Goal: Task Accomplishment & Management: Complete application form

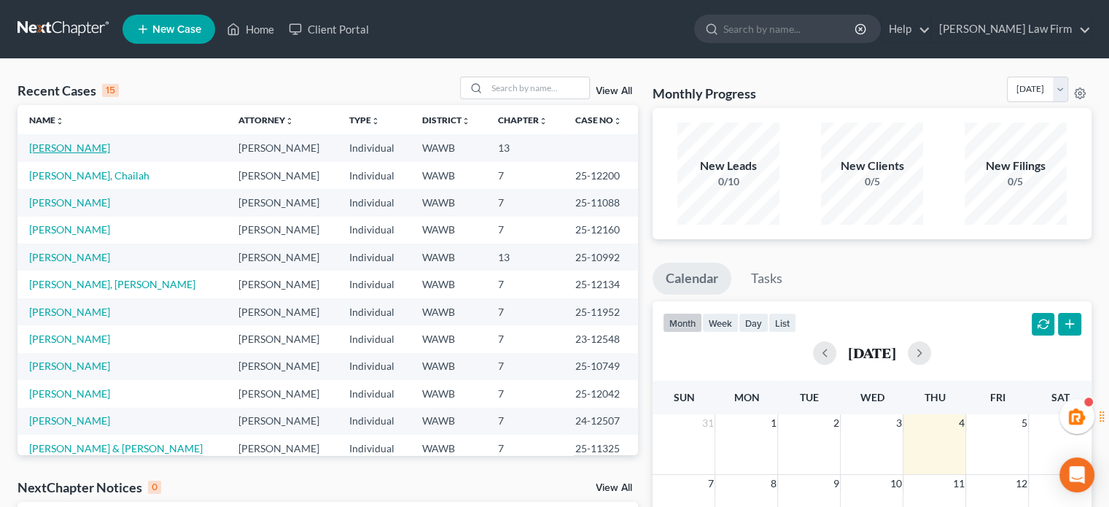
click at [74, 144] on link "[PERSON_NAME]" at bounding box center [69, 147] width 81 height 12
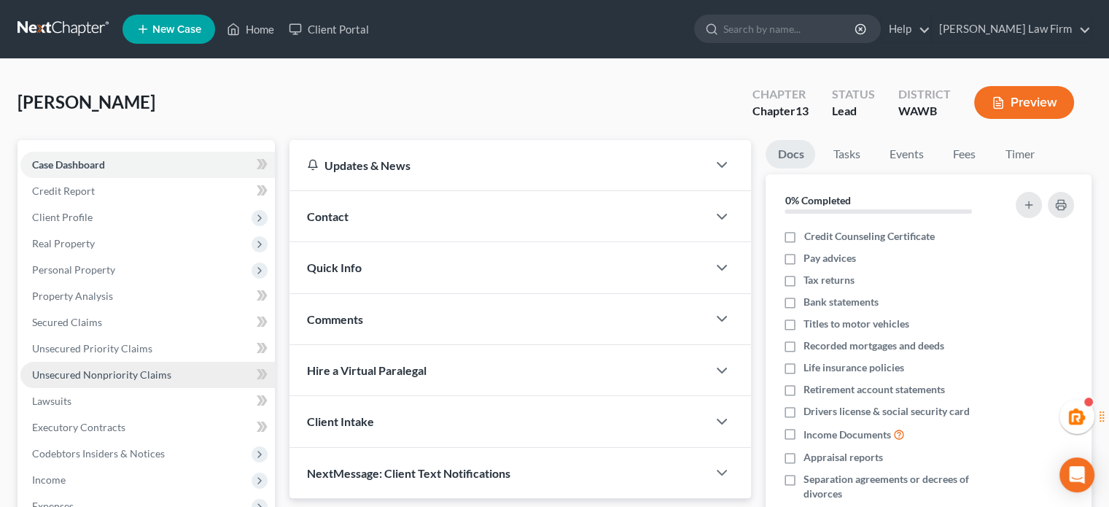
click at [93, 370] on span "Unsecured Nonpriority Claims" at bounding box center [101, 374] width 139 height 12
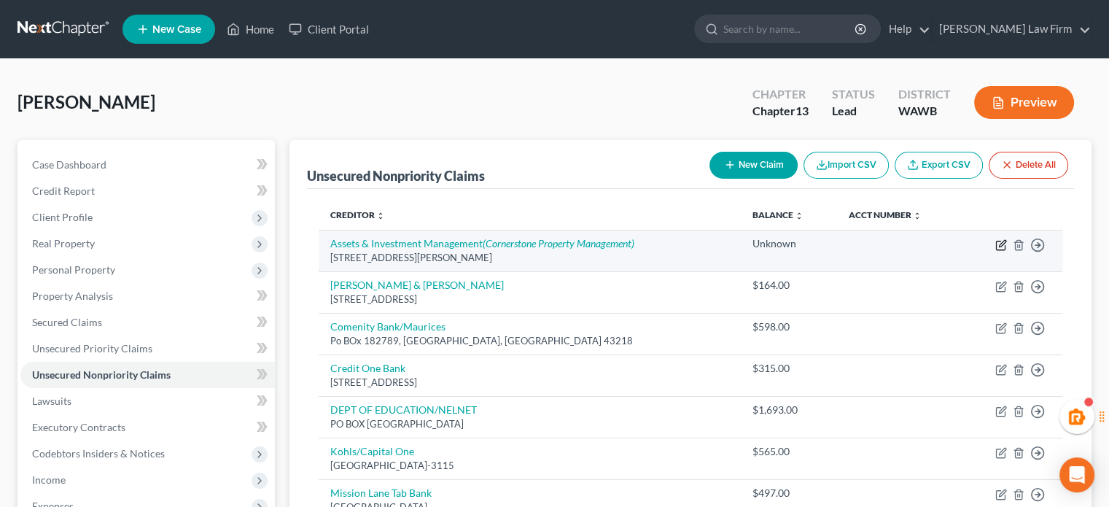
click at [1002, 247] on icon "button" at bounding box center [1001, 245] width 12 height 12
select select "13"
select select "0"
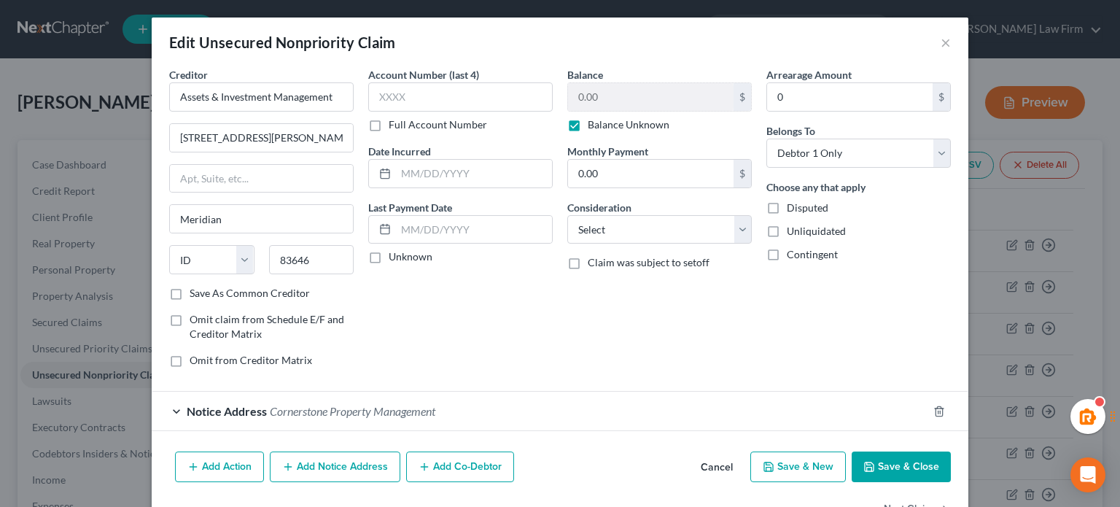
click at [345, 470] on button "Add Notice Address" at bounding box center [335, 466] width 131 height 31
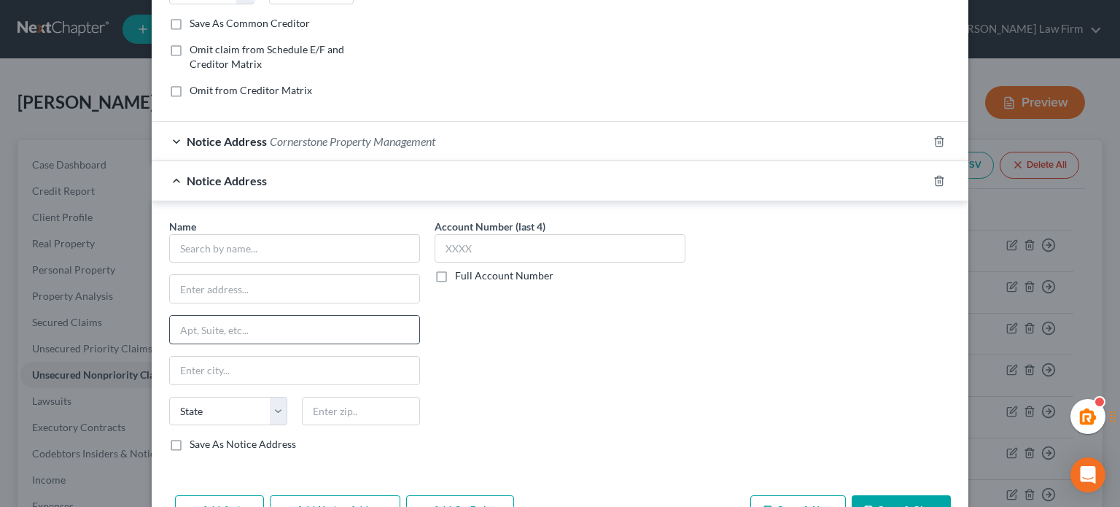
scroll to position [271, 0]
click at [274, 255] on input "d" at bounding box center [294, 247] width 251 height 29
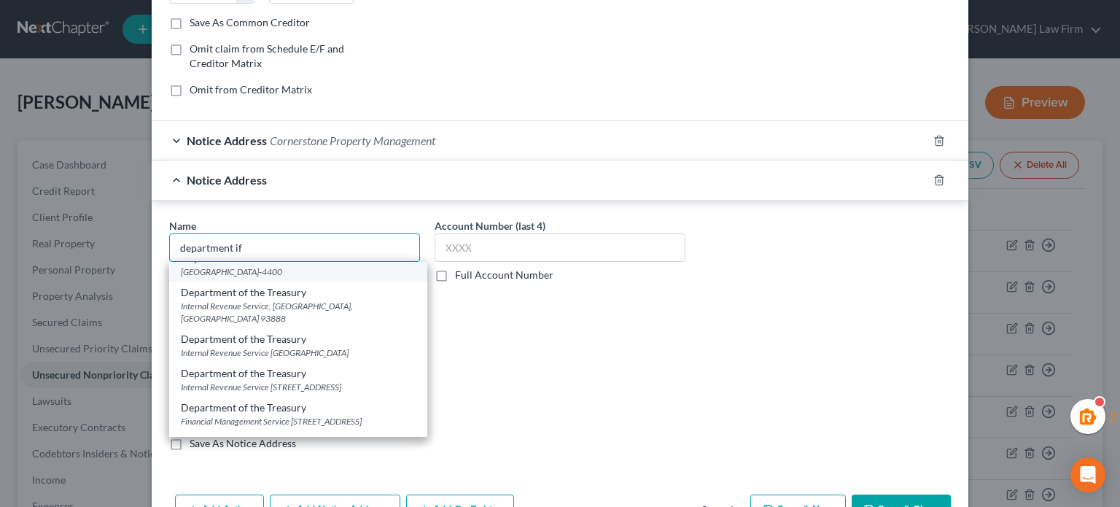
scroll to position [0, 0]
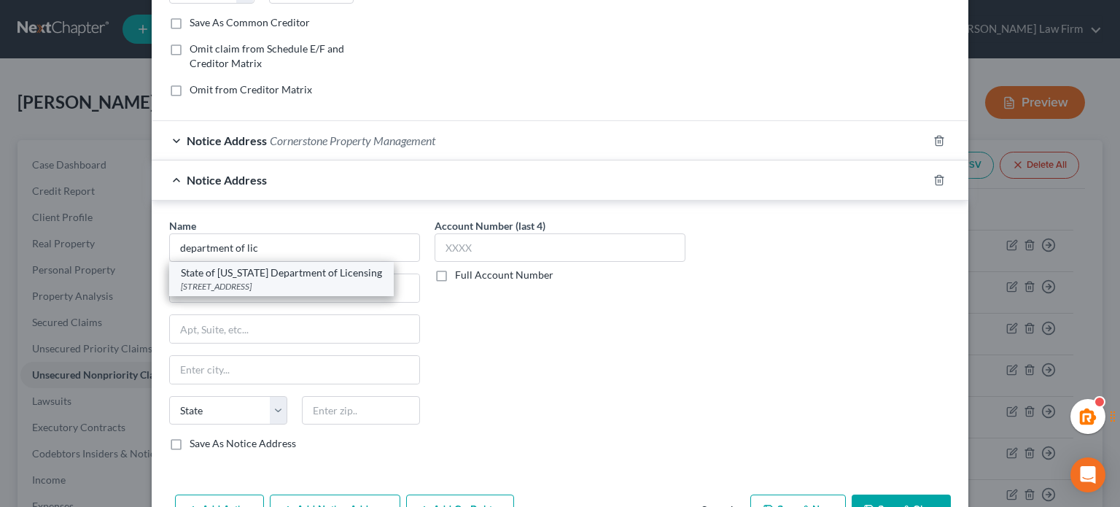
click at [254, 273] on div "State of [US_STATE] Department of Licensing" at bounding box center [281, 272] width 201 height 15
type input "State of [US_STATE] Department of Licensing"
type input "PO Box 9031"
type input "Olympia"
select select "50"
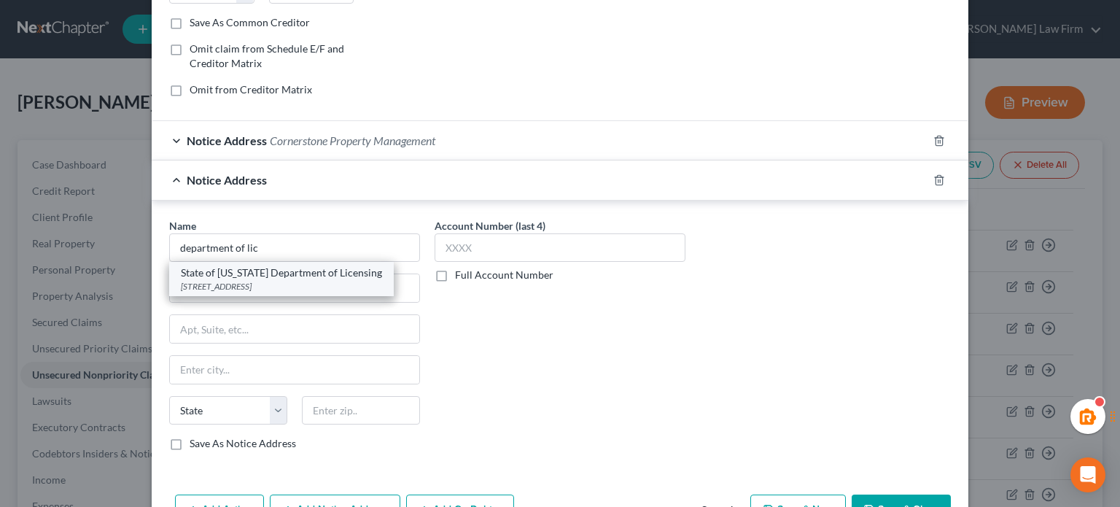
type input "98507"
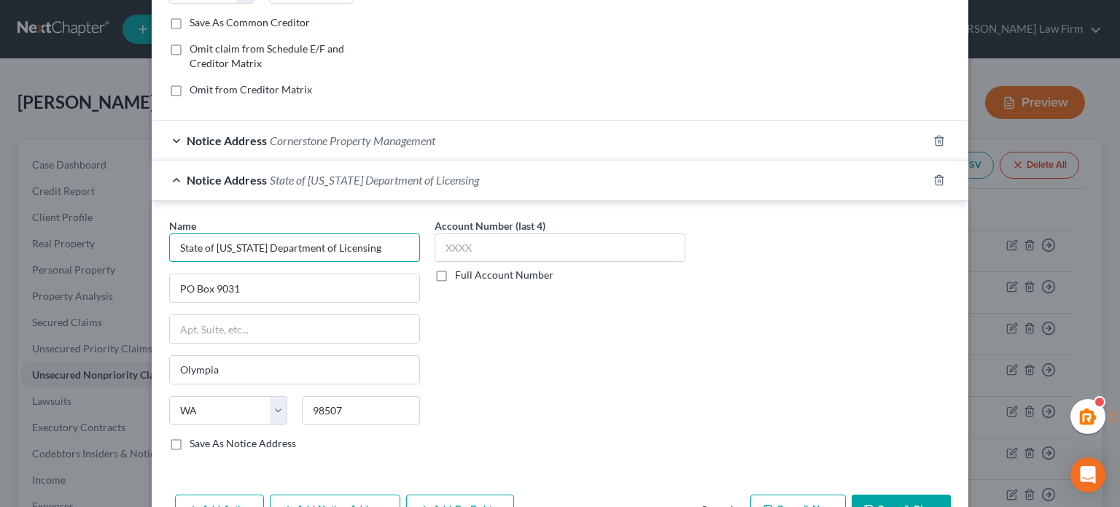
click at [335, 249] on input "State of [US_STATE] Department of Licensing" at bounding box center [294, 247] width 251 height 29
click at [337, 247] on input "State of [US_STATE] Department of Licensing" at bounding box center [294, 247] width 251 height 29
click at [222, 293] on input "PO Box 9031" at bounding box center [294, 288] width 249 height 28
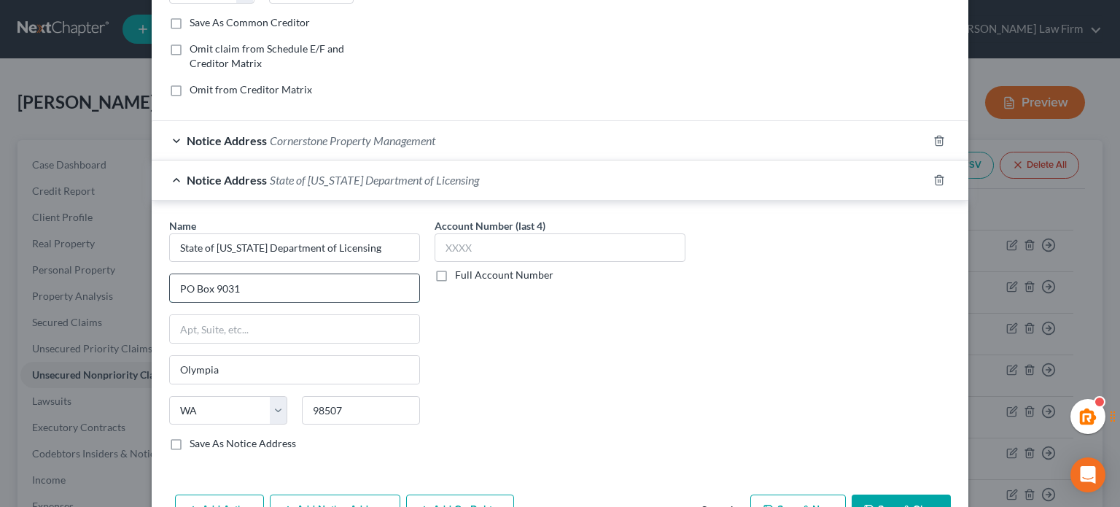
click at [222, 293] on input "PO Box 9031" at bounding box center [294, 288] width 249 height 28
click at [336, 405] on input "98507" at bounding box center [361, 410] width 118 height 29
click at [934, 181] on icon "button" at bounding box center [940, 180] width 12 height 12
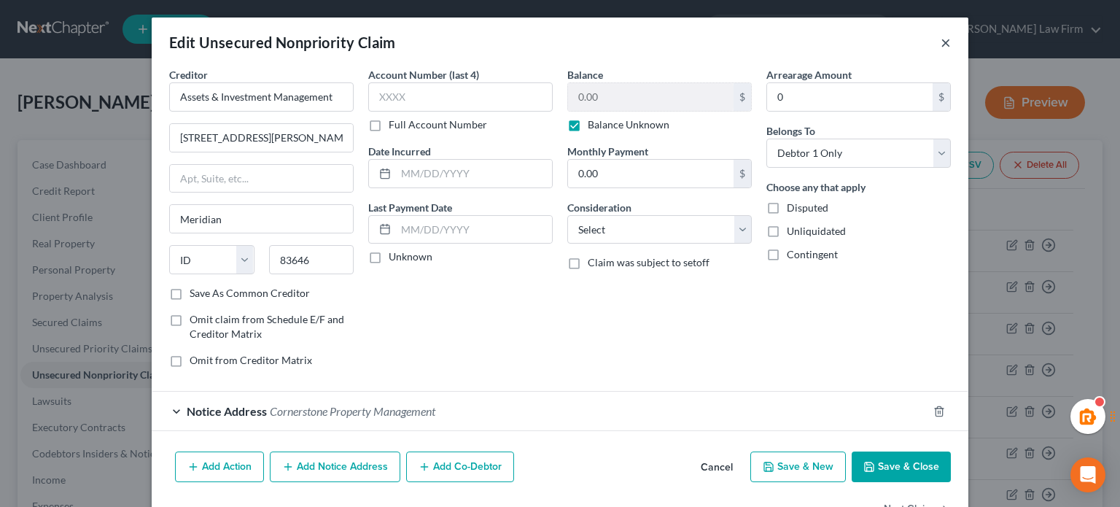
click at [944, 40] on button "×" at bounding box center [946, 43] width 10 height 18
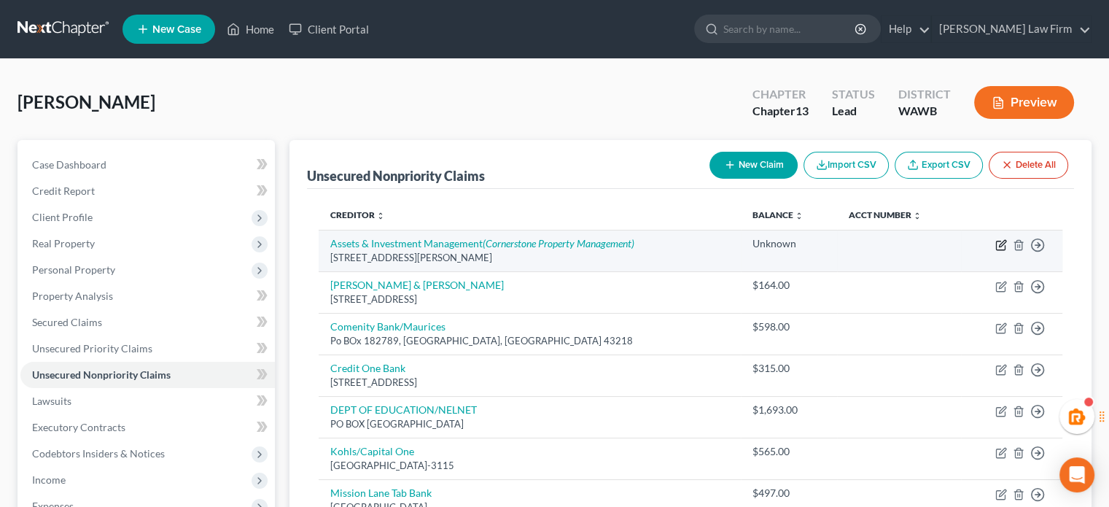
click at [998, 245] on icon "button" at bounding box center [1001, 245] width 12 height 12
select select "13"
select select "0"
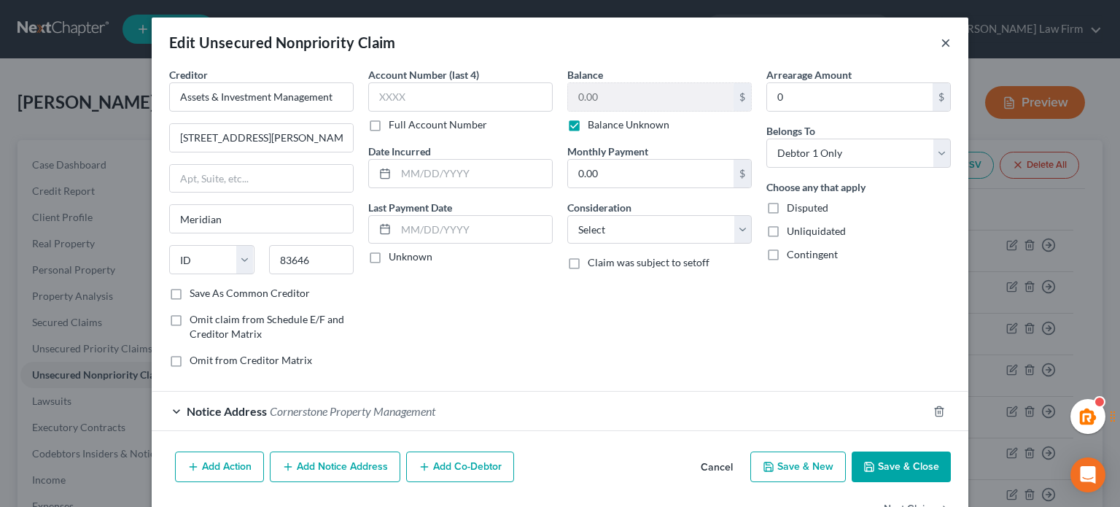
click at [941, 36] on button "×" at bounding box center [946, 43] width 10 height 18
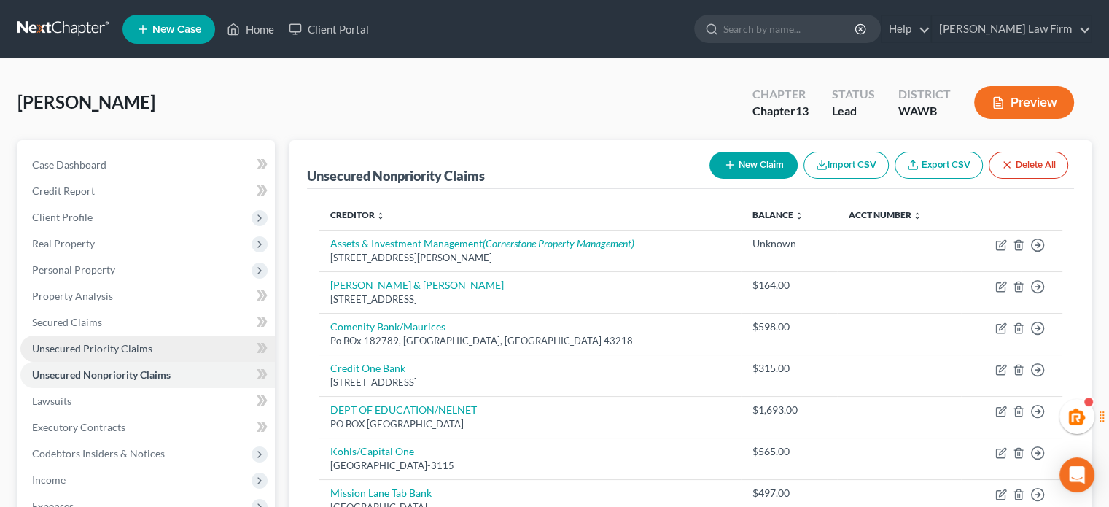
click at [119, 351] on span "Unsecured Priority Claims" at bounding box center [92, 348] width 120 height 12
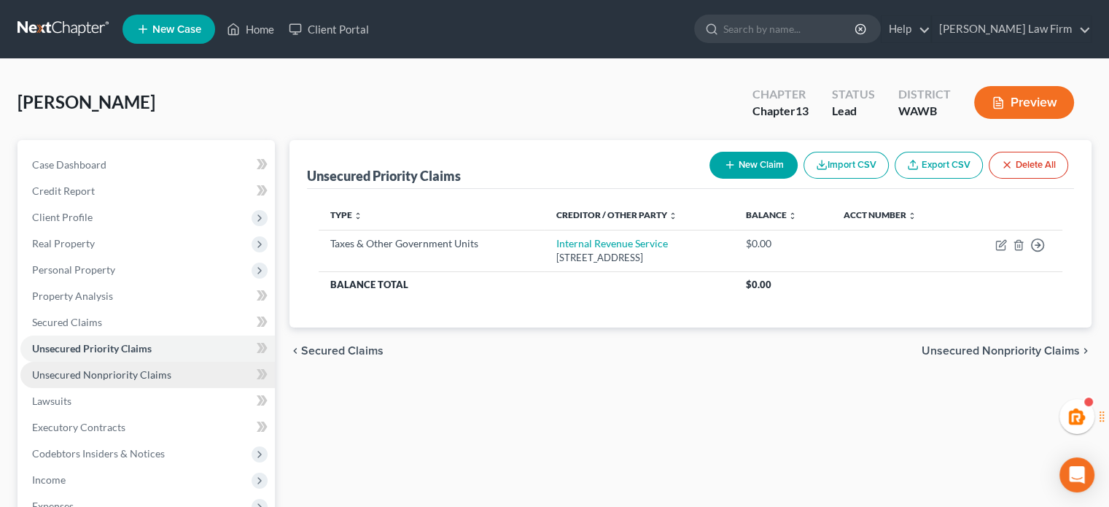
click at [120, 369] on span "Unsecured Nonpriority Claims" at bounding box center [101, 374] width 139 height 12
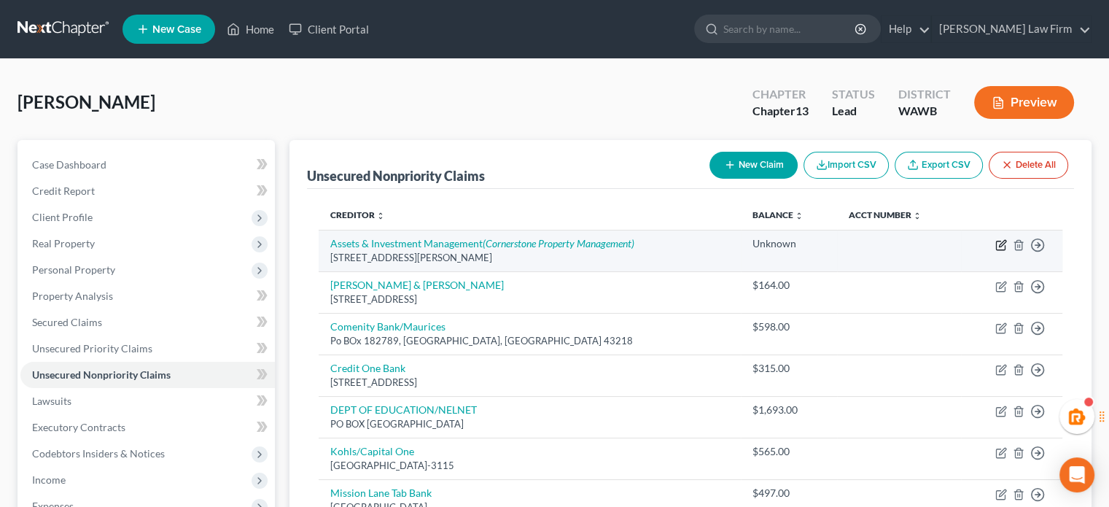
click at [1002, 243] on icon "button" at bounding box center [1001, 245] width 12 height 12
select select "13"
select select "0"
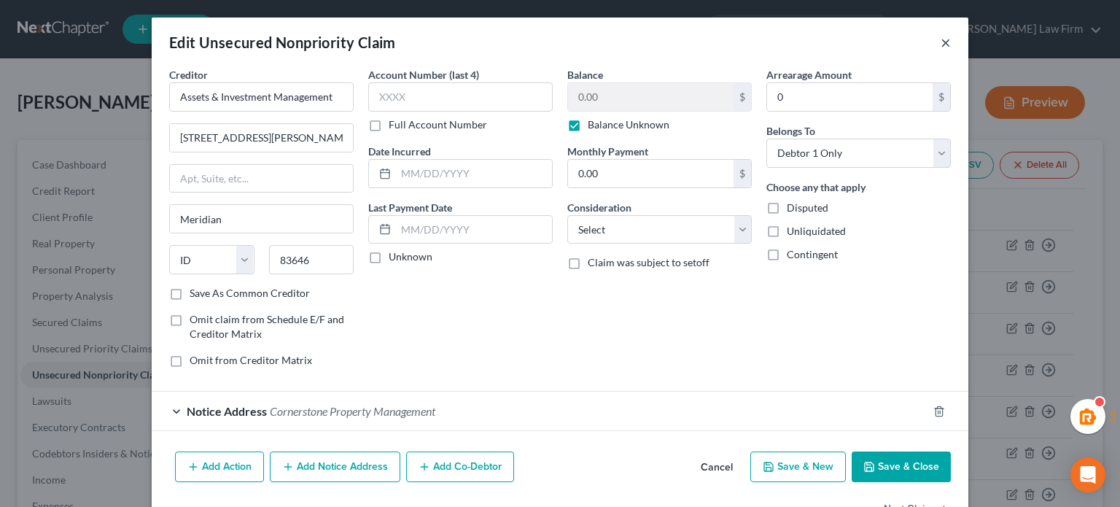
click at [941, 38] on button "×" at bounding box center [946, 43] width 10 height 18
